Goal: Task Accomplishment & Management: Use online tool/utility

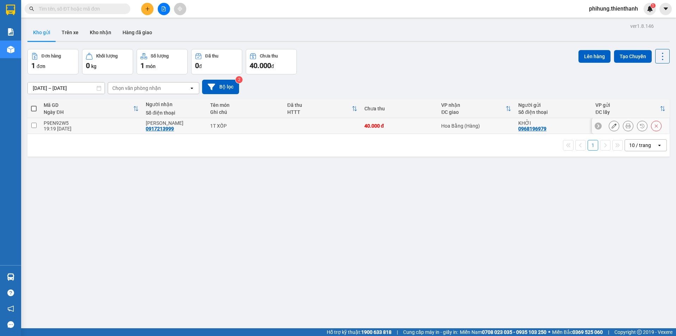
click at [38, 125] on td at bounding box center [33, 126] width 13 height 16
checkbox input "true"
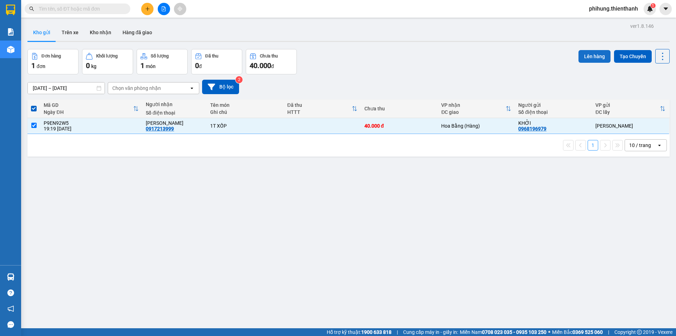
click at [591, 59] on button "Lên hàng" at bounding box center [595, 56] width 32 height 13
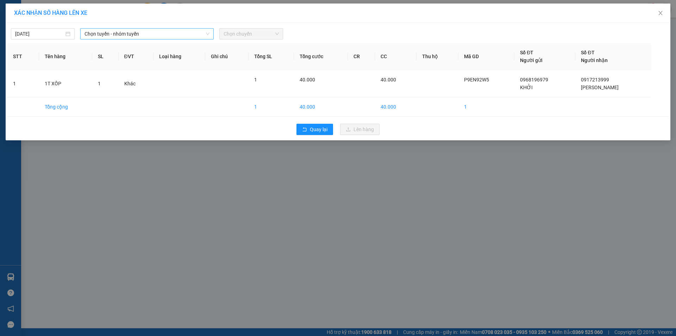
click at [173, 29] on span "Chọn tuyến - nhóm tuyến" at bounding box center [147, 34] width 125 height 11
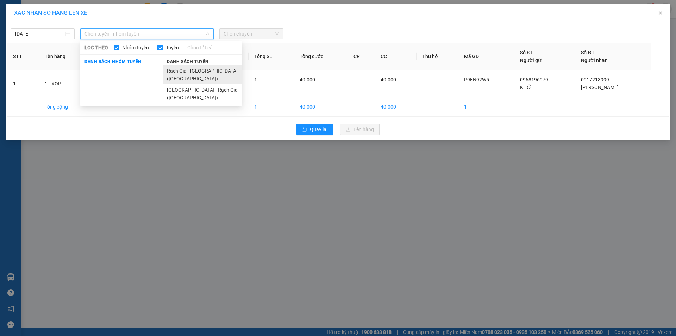
click at [180, 69] on li "Rạch Giá - [GEOGRAPHIC_DATA] ([GEOGRAPHIC_DATA])" at bounding box center [203, 74] width 80 height 19
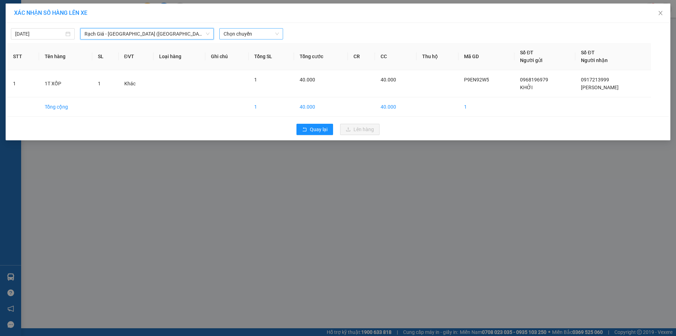
click at [225, 32] on span "Chọn chuyến" at bounding box center [251, 34] width 55 height 11
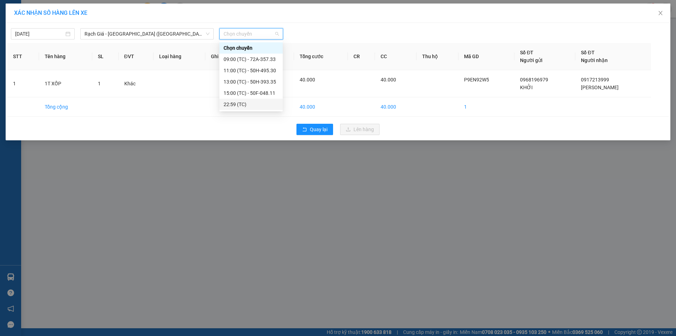
click at [244, 103] on div "22:59 (TC)" at bounding box center [251, 104] width 55 height 8
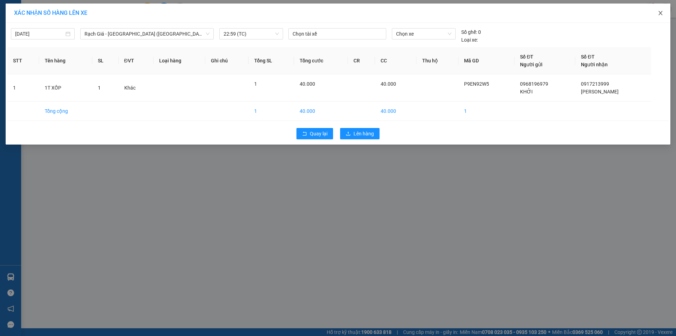
click at [660, 16] on span "Close" at bounding box center [661, 14] width 20 height 20
